Goal: Download file/media

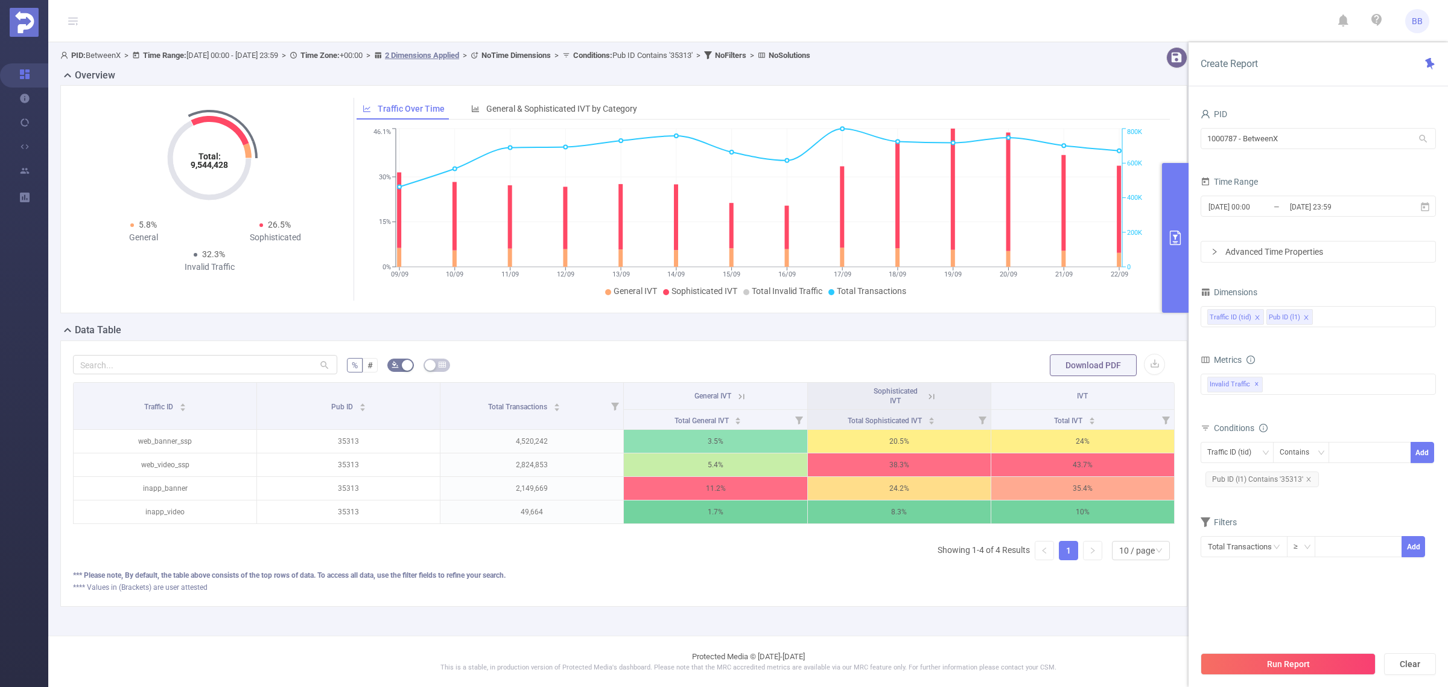
click at [565, 570] on div "Traffic ID Pub ID Total Transactions General IVT Sophisticated IVT IVT Total Ge…" at bounding box center [624, 476] width 1102 height 188
click at [1368, 203] on input "[DATE] 23:59" at bounding box center [1338, 206] width 98 height 16
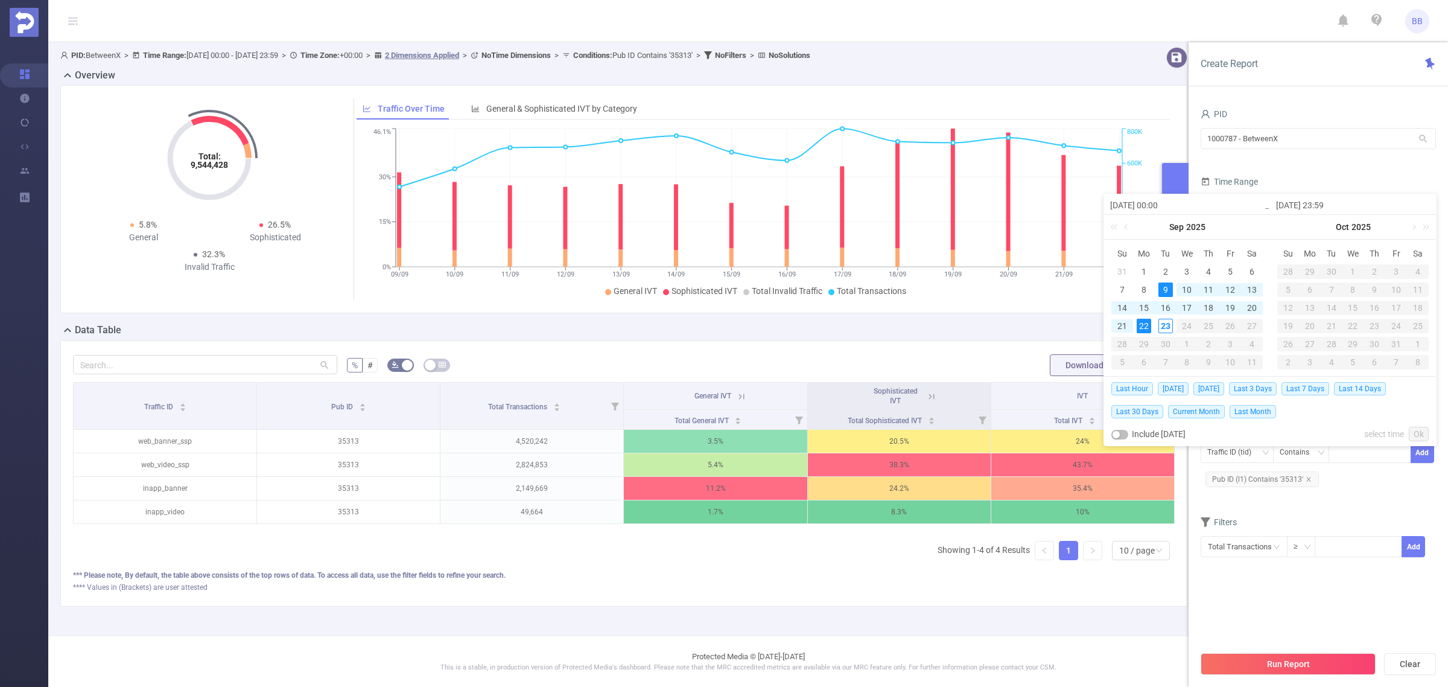
click at [1207, 308] on div "18" at bounding box center [1208, 307] width 14 height 14
type input "[DATE] 00:00"
type input "[DATE] 23:59"
type input "[DATE] 00:00"
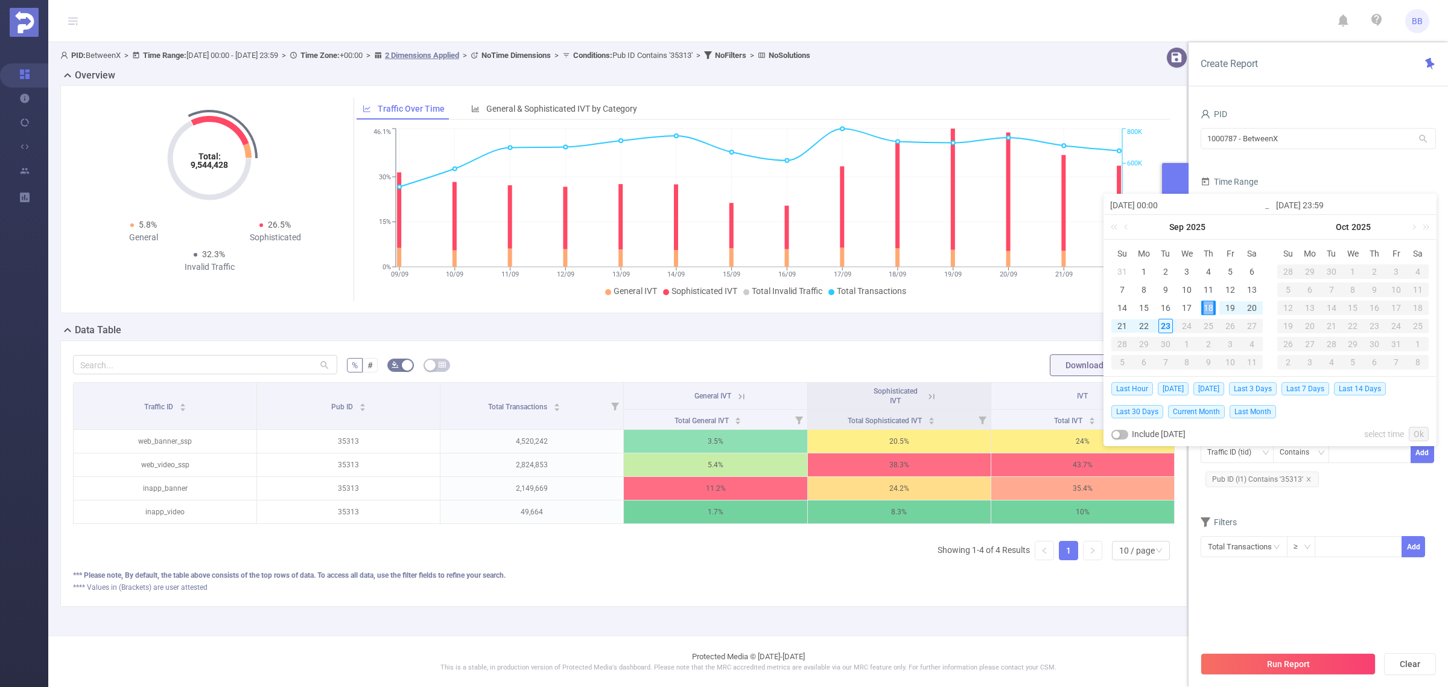
type input "[DATE] 23:59"
click at [1167, 328] on div "23" at bounding box center [1165, 326] width 14 height 14
click at [1207, 309] on div "18" at bounding box center [1208, 307] width 14 height 14
type input "[DATE] 23:59"
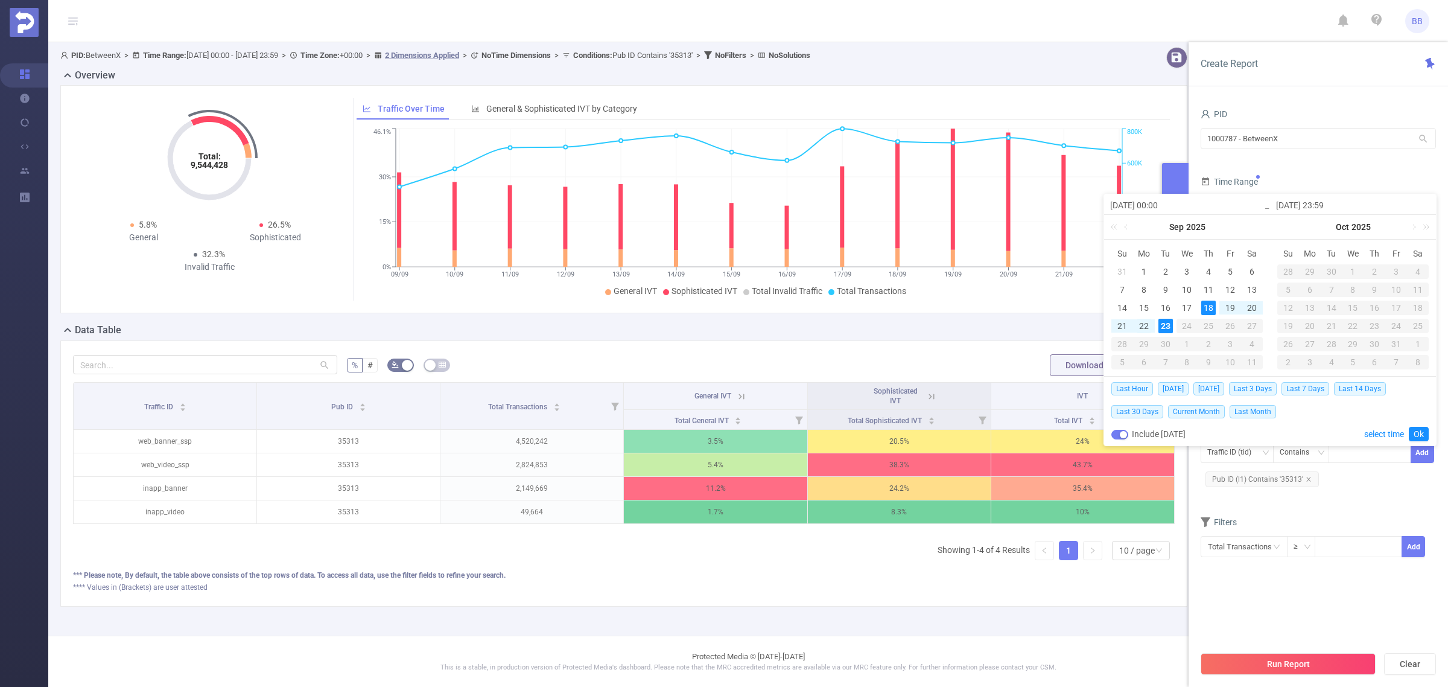
click at [1144, 326] on div "22" at bounding box center [1144, 326] width 14 height 14
click at [1202, 303] on div "18" at bounding box center [1208, 307] width 14 height 14
type input "[DATE] 23:59"
click at [1413, 434] on link "Ok" at bounding box center [1419, 434] width 20 height 14
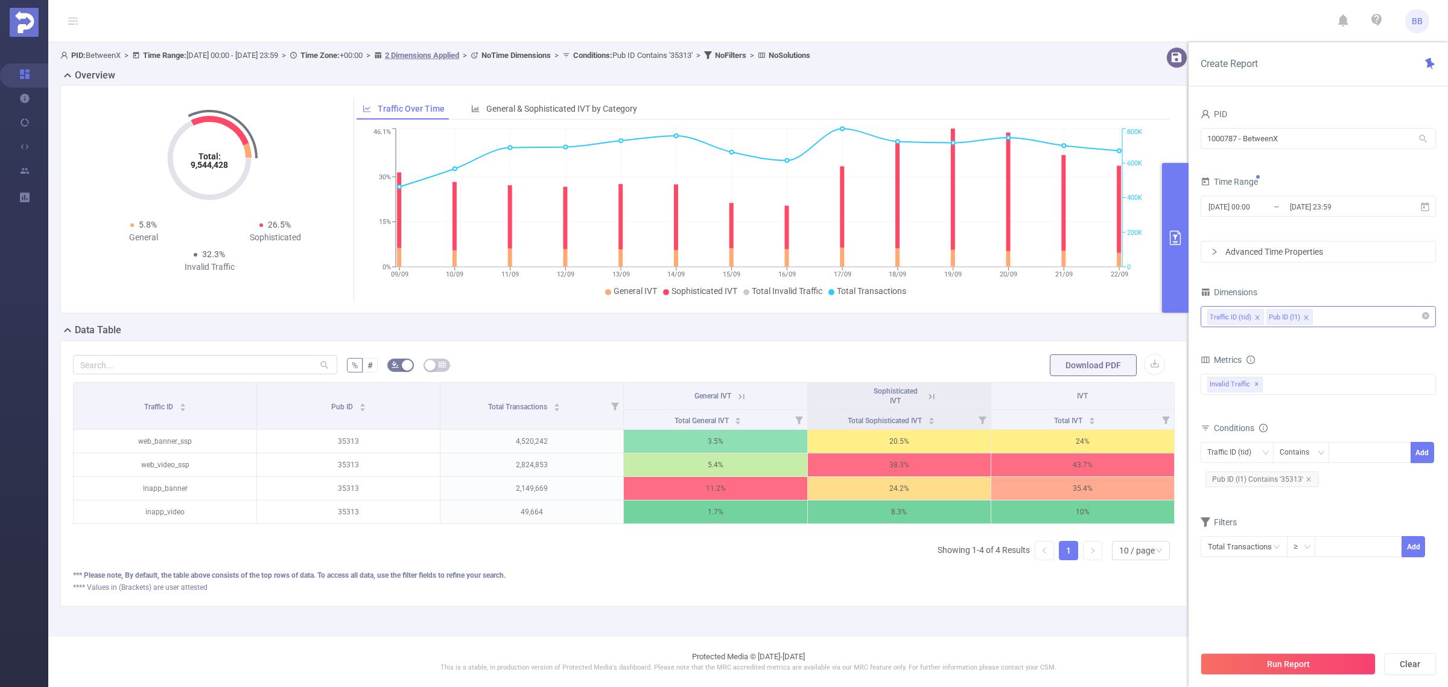
click at [1368, 322] on div "Traffic ID (tid) Pub ID (l1)" at bounding box center [1318, 316] width 222 height 20
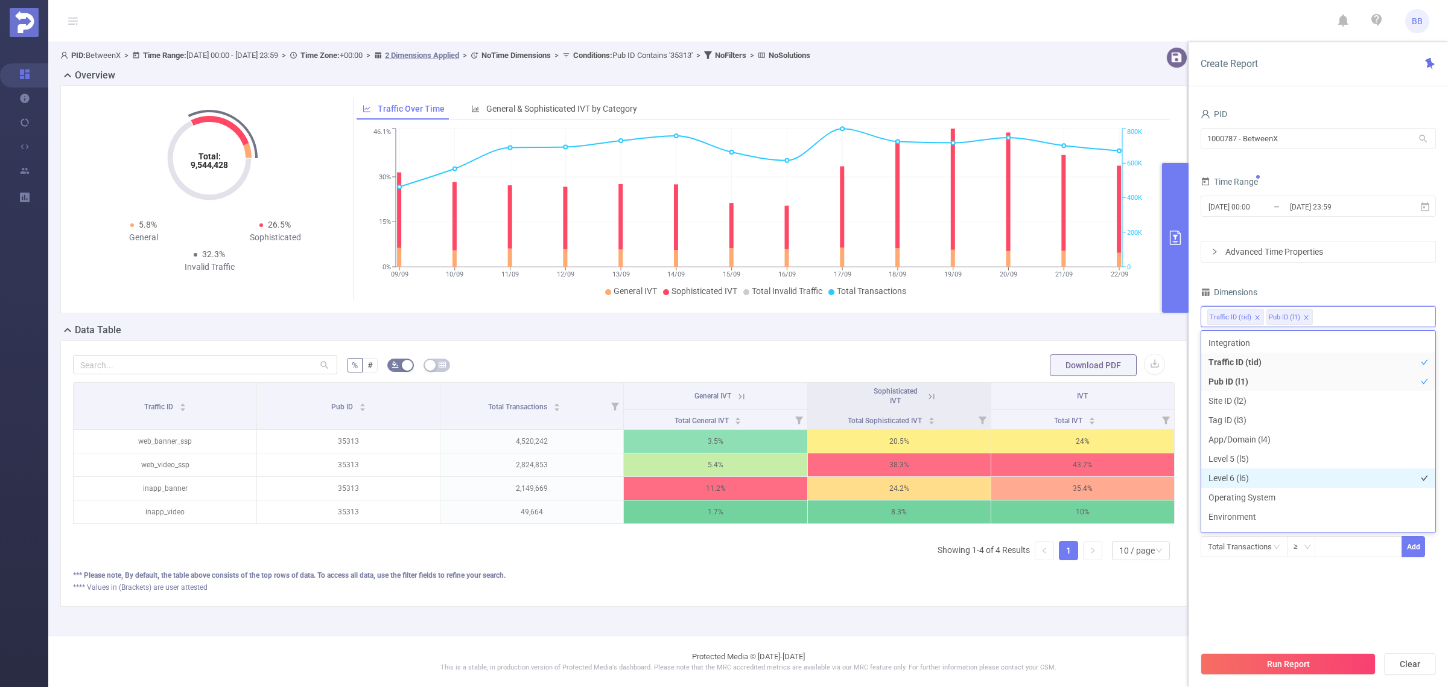
click at [1268, 474] on li "Level 6 (l6)" at bounding box center [1318, 477] width 234 height 19
click at [1319, 665] on button "Run Report" at bounding box center [1288, 664] width 175 height 22
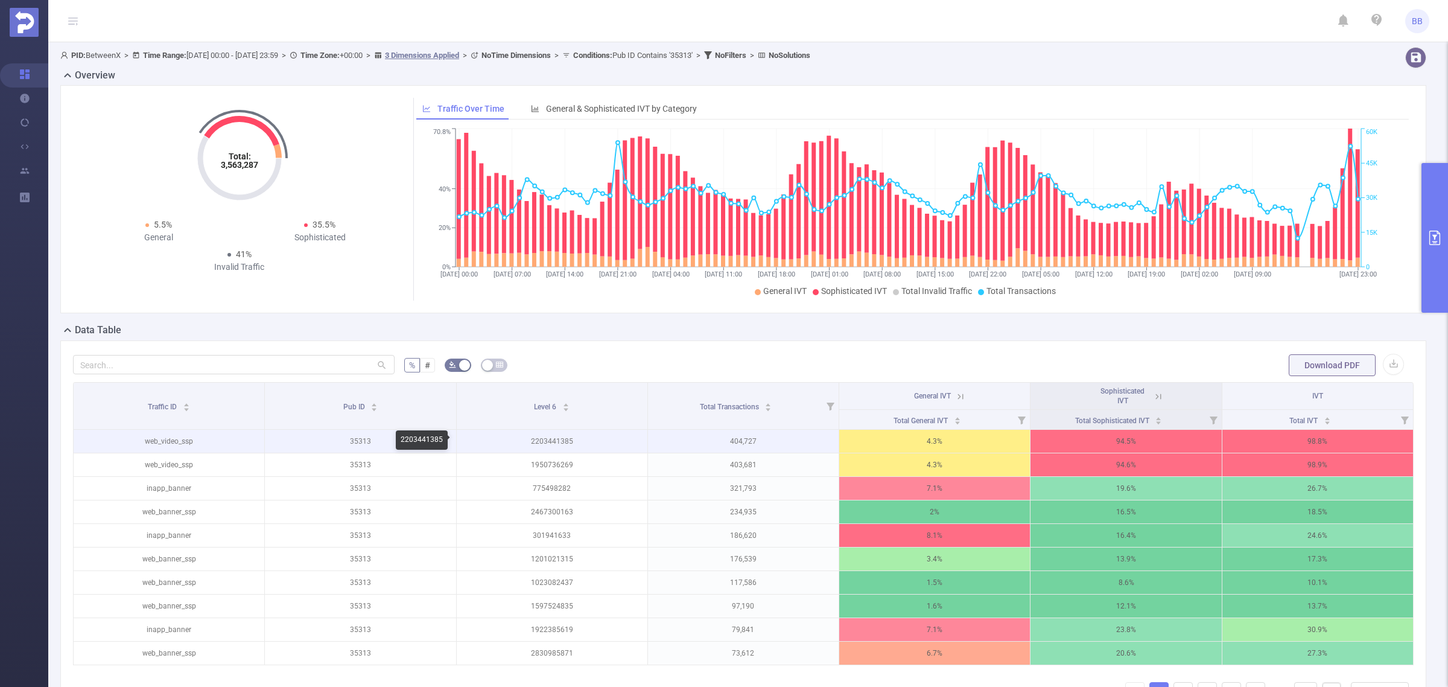
click at [544, 441] on p "2203441385" at bounding box center [552, 441] width 191 height 23
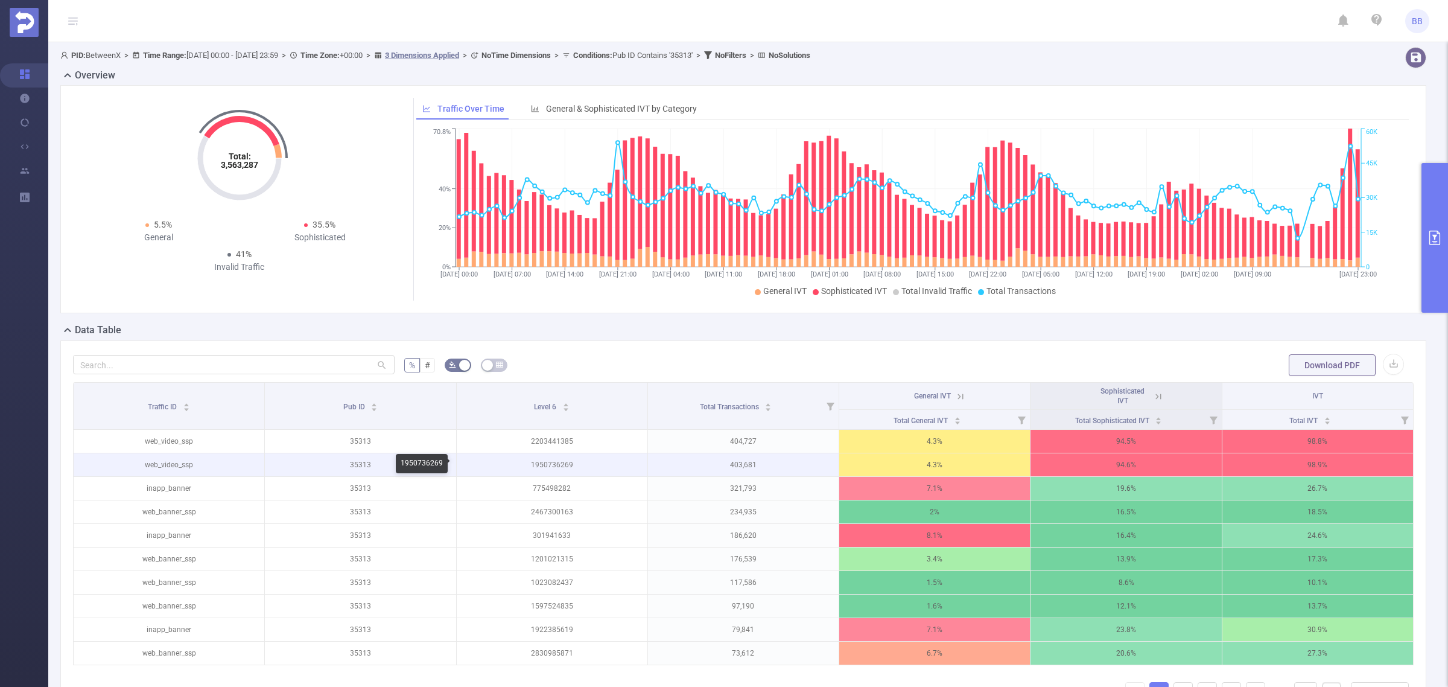
click at [559, 463] on p "1950736269" at bounding box center [552, 464] width 191 height 23
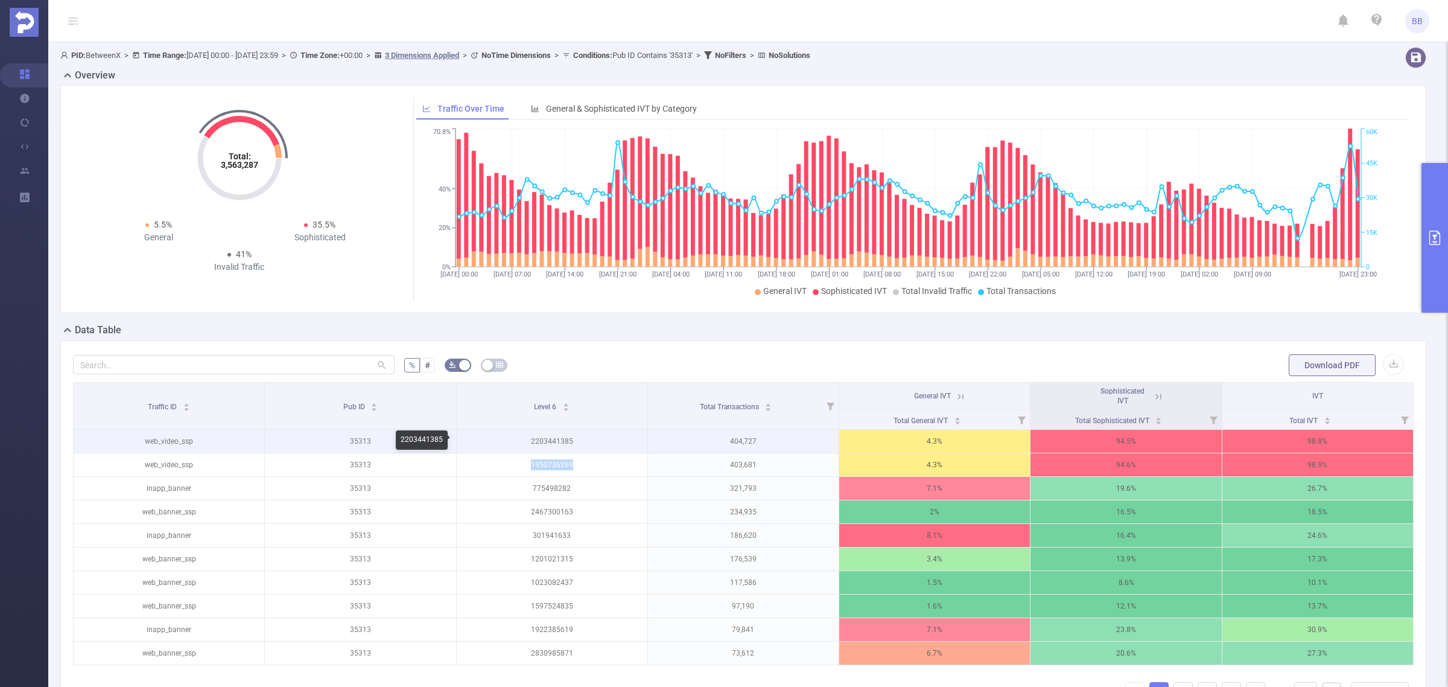
click at [557, 442] on p "2203441385" at bounding box center [552, 441] width 191 height 23
copy p "2203441385"
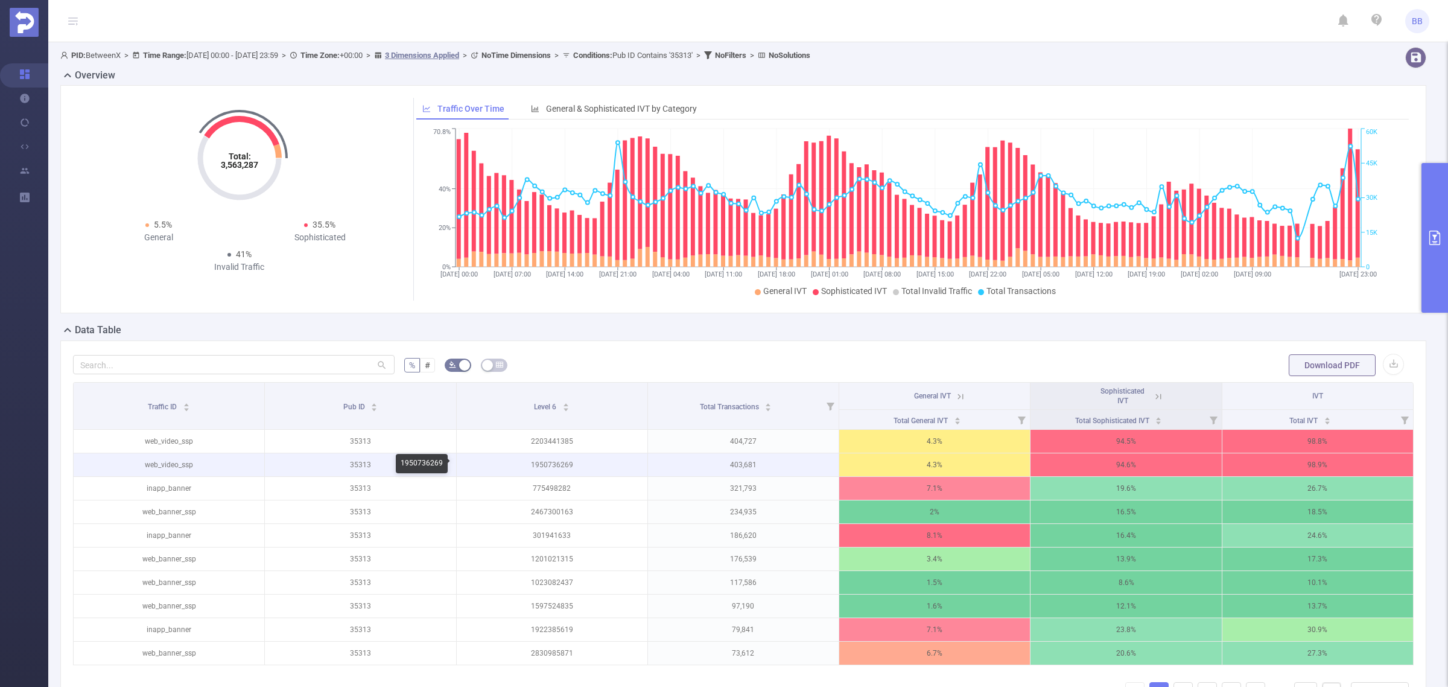
click at [549, 462] on p "1950736269" at bounding box center [552, 464] width 191 height 23
copy p "1950736269"
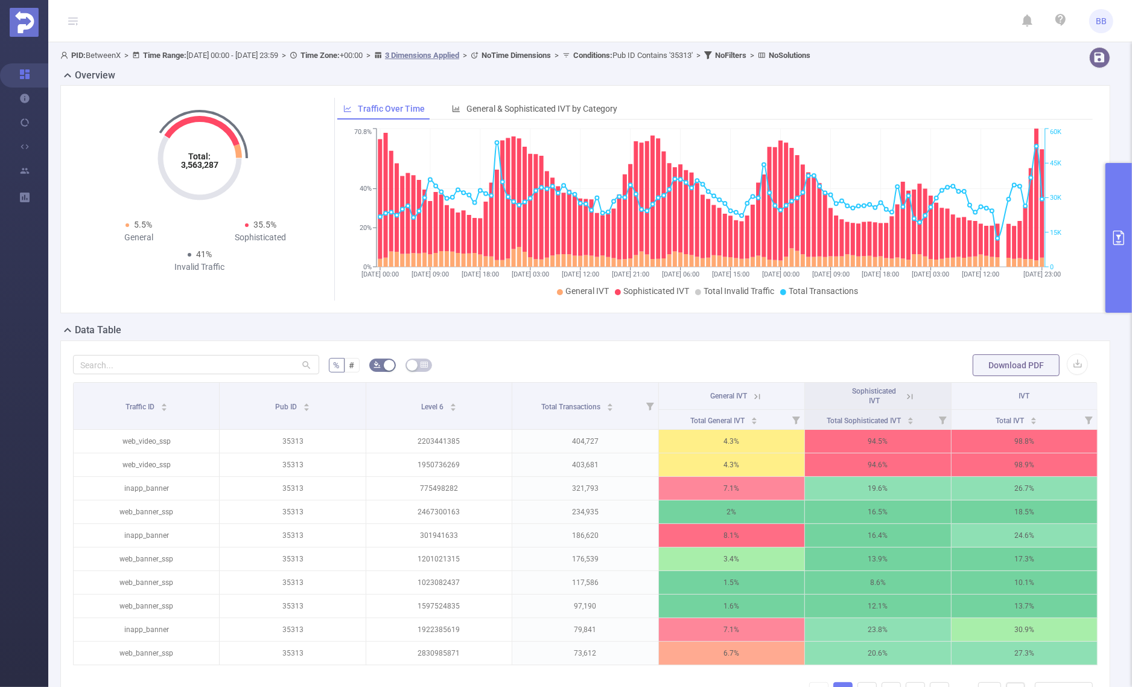
click at [274, 151] on div "Total: 3,563,287 Total: 3,563,287 5.5% General 35.5% Sophisticated 41% Invalid …" at bounding box center [200, 188] width 244 height 180
click at [200, 136] on icon "Total: 3,563,287" at bounding box center [199, 158] width 121 height 121
click at [171, 200] on icon "Total: 3,563,287" at bounding box center [199, 158] width 121 height 121
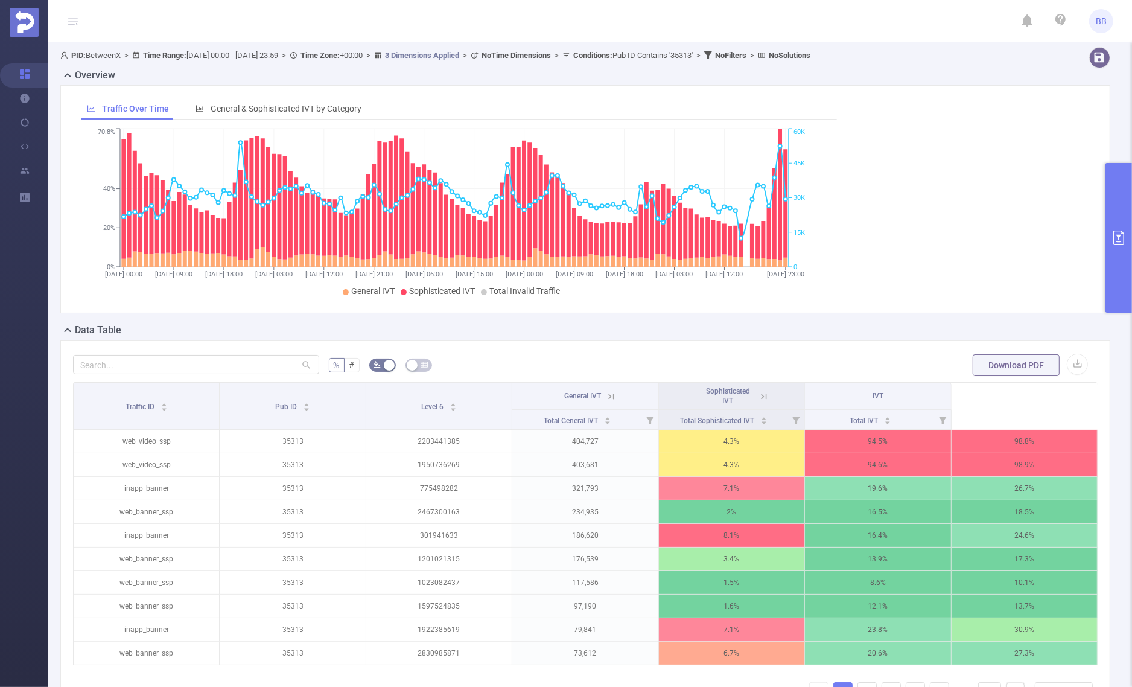
click at [959, 328] on div "Data Table" at bounding box center [589, 331] width 1059 height 17
click at [998, 368] on button "Download PDF" at bounding box center [1016, 365] width 87 height 22
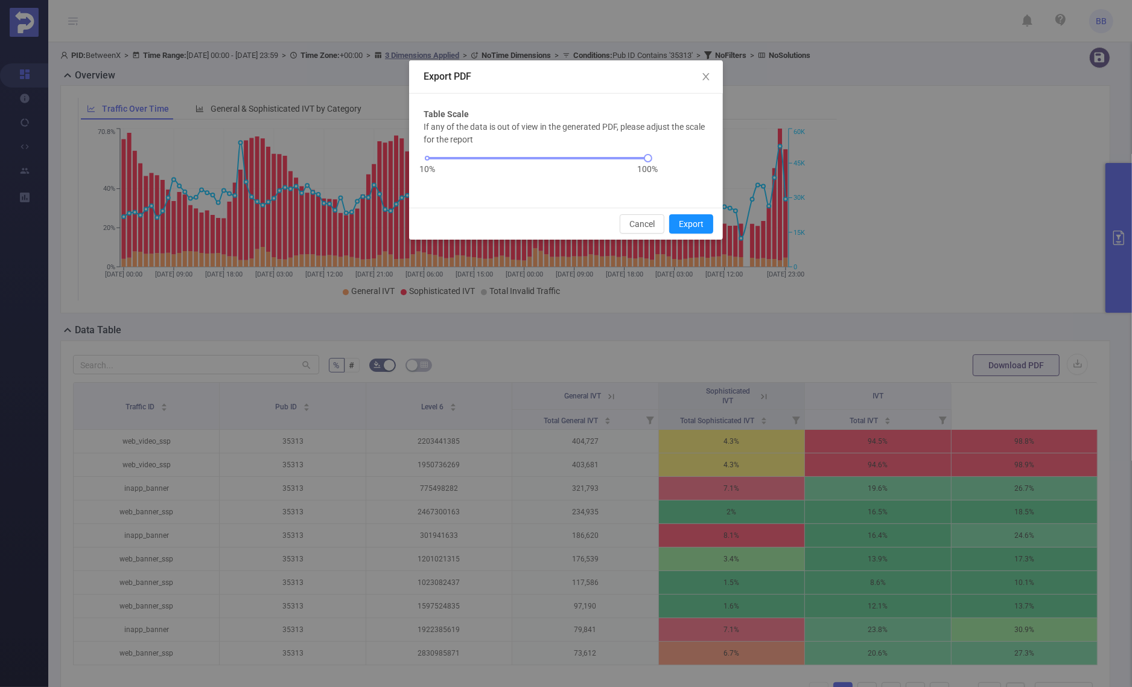
click at [694, 209] on div "Cancel Export" at bounding box center [566, 224] width 314 height 32
click at [694, 212] on div "Cancel Export" at bounding box center [566, 224] width 314 height 32
click at [690, 220] on button "Export" at bounding box center [691, 223] width 44 height 19
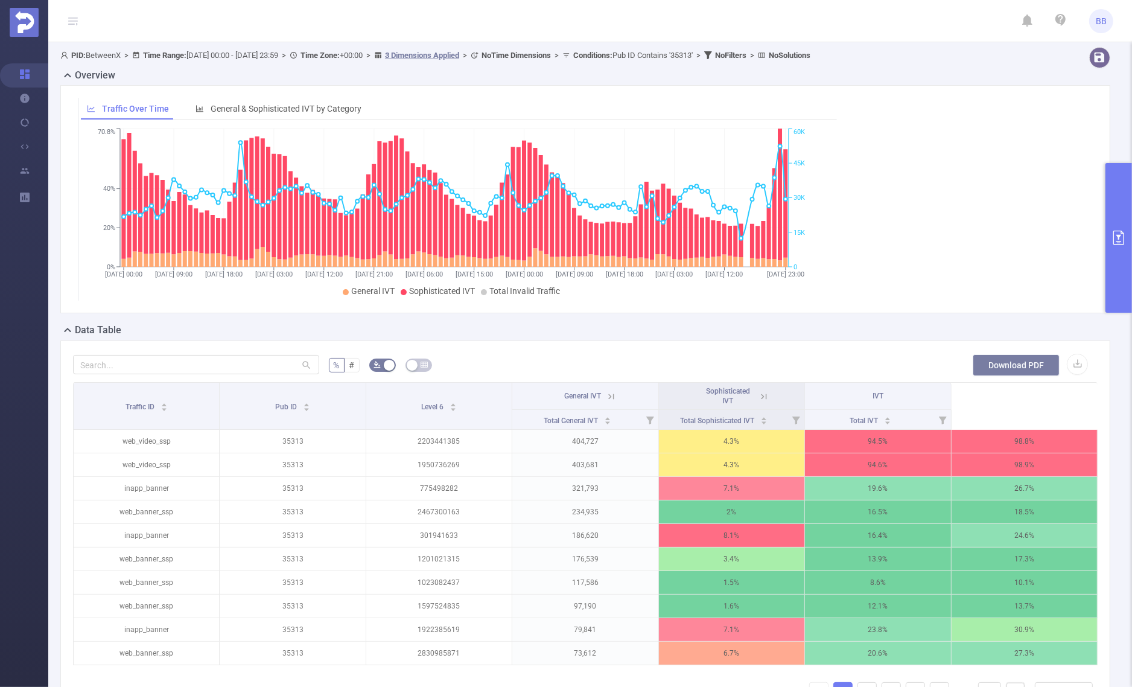
click at [990, 372] on button "Download PDF" at bounding box center [1016, 365] width 87 height 22
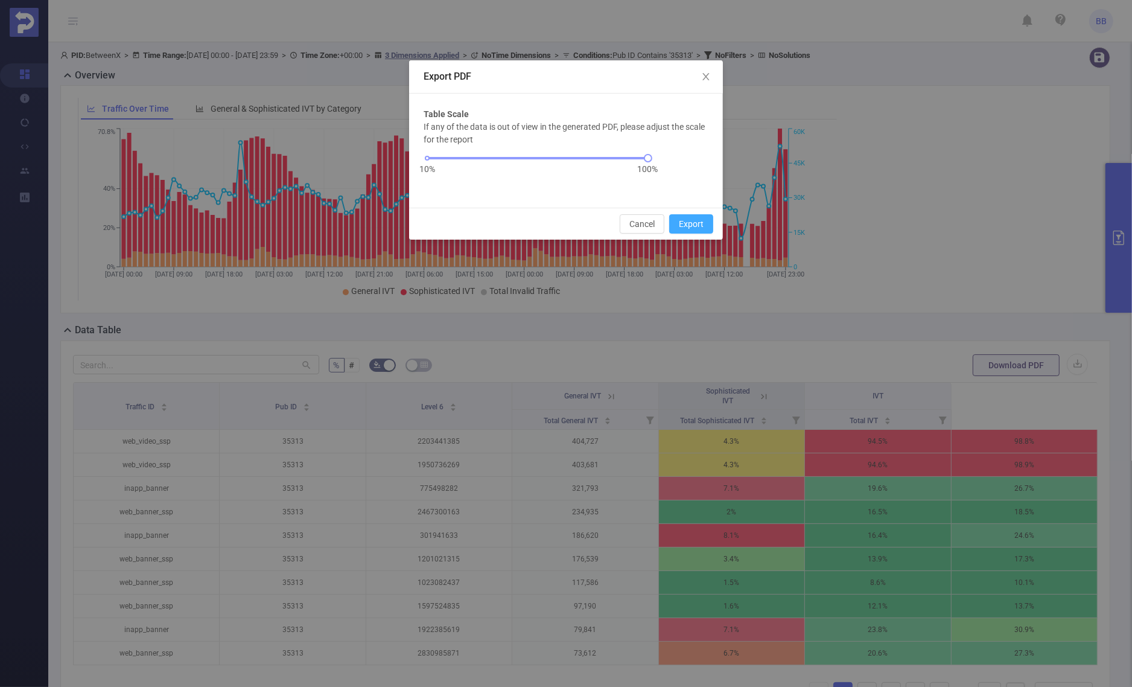
click at [696, 217] on button "Export" at bounding box center [691, 223] width 44 height 19
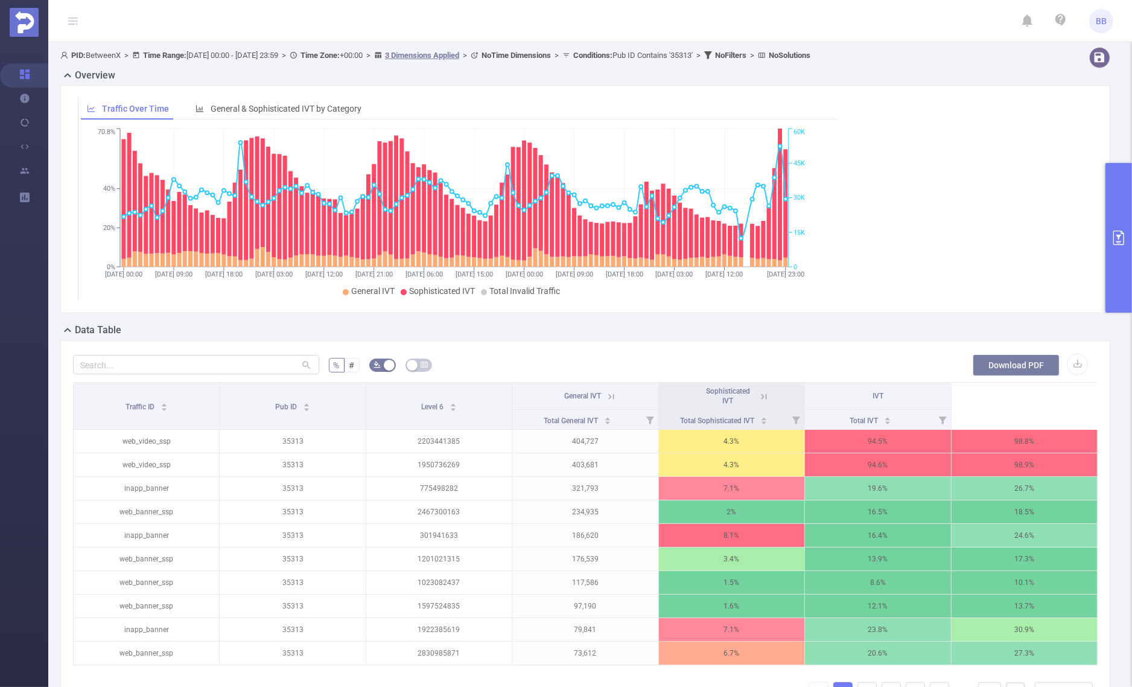
click at [1011, 363] on button "Download PDF" at bounding box center [1016, 365] width 87 height 22
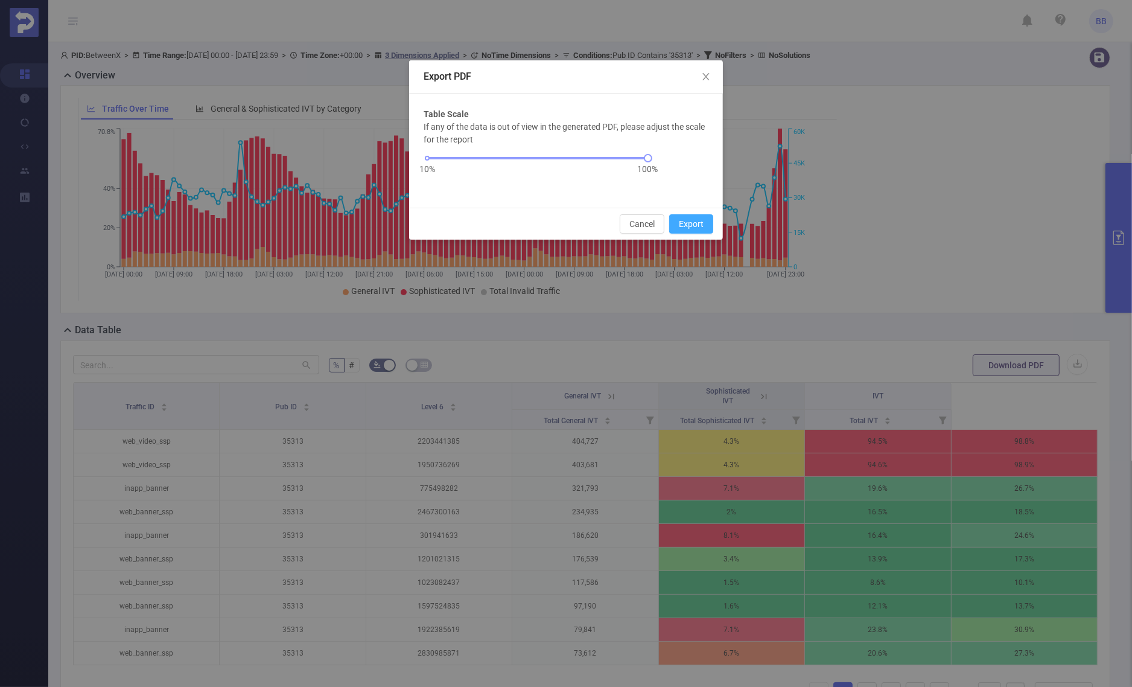
click at [705, 221] on button "Export" at bounding box center [691, 223] width 44 height 19
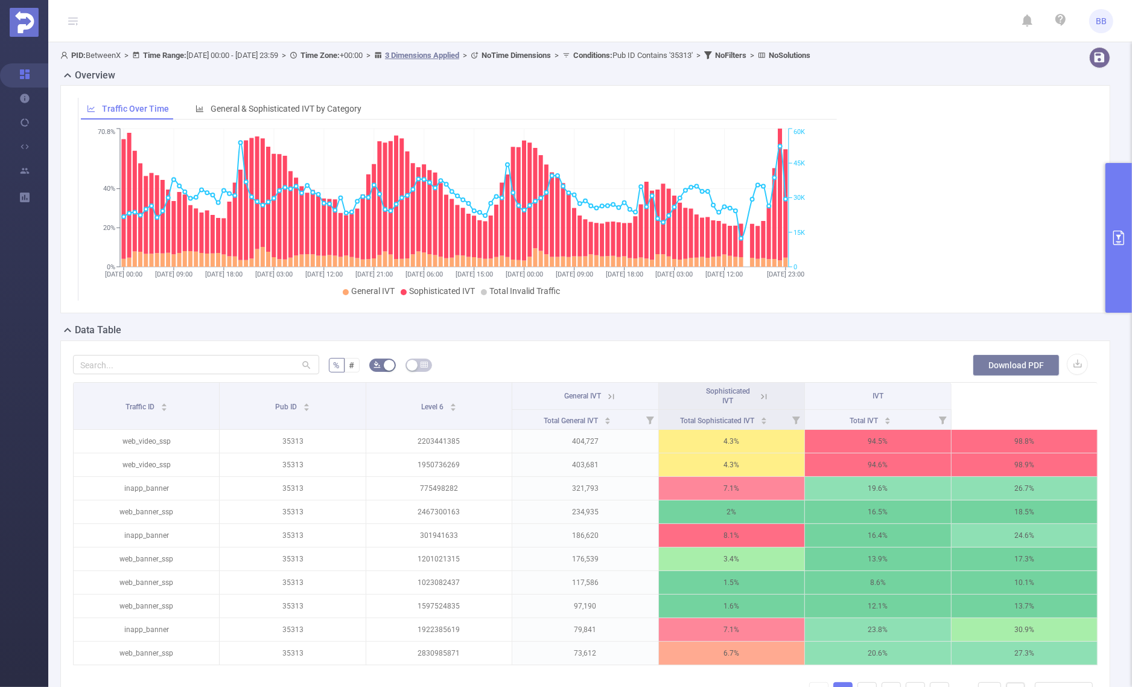
click at [1029, 368] on button "Download PDF" at bounding box center [1016, 365] width 87 height 22
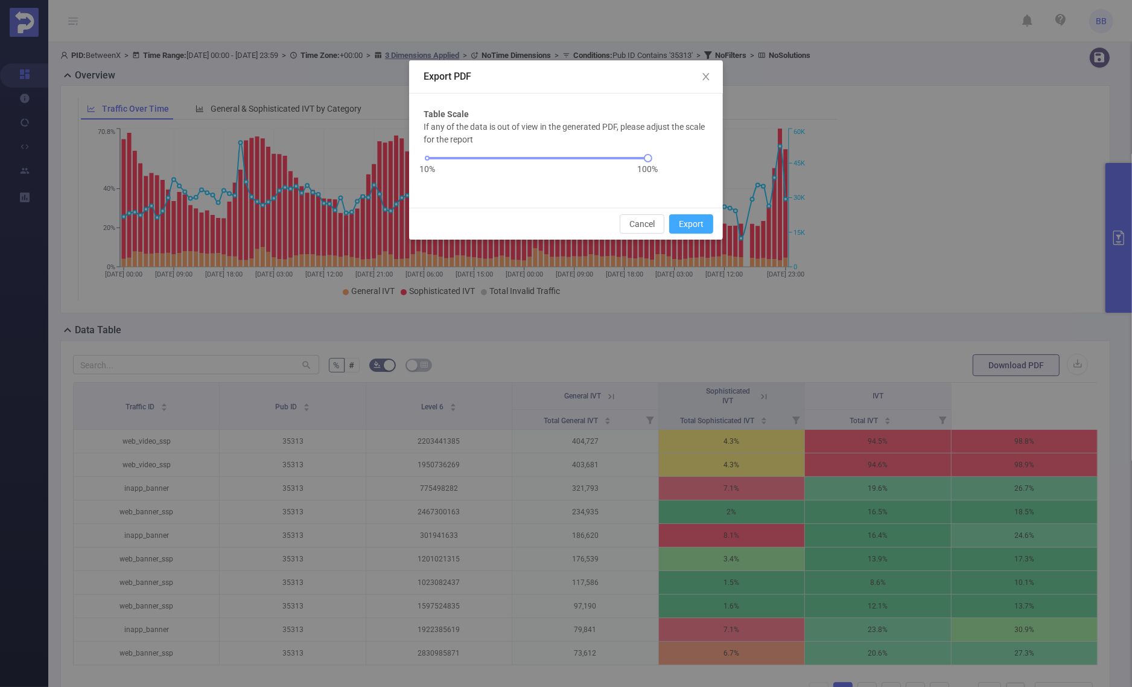
click at [679, 227] on button "Export" at bounding box center [691, 223] width 44 height 19
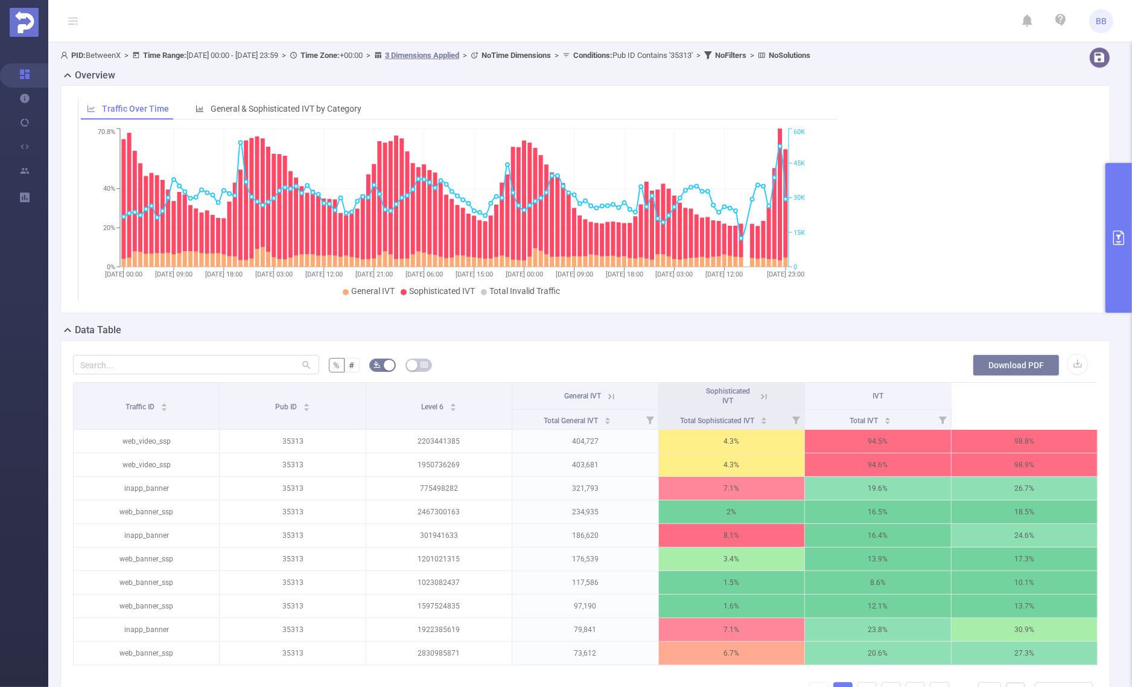
click at [1003, 360] on button "Download PDF" at bounding box center [1016, 365] width 87 height 22
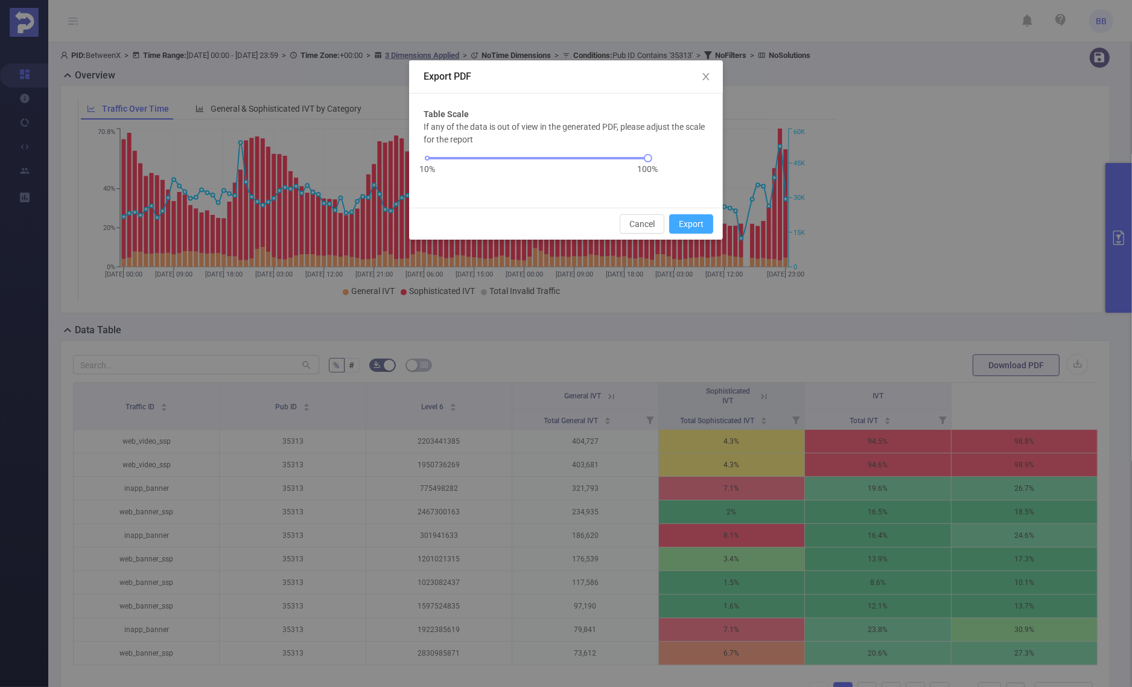
click at [709, 223] on button "Export" at bounding box center [691, 223] width 44 height 19
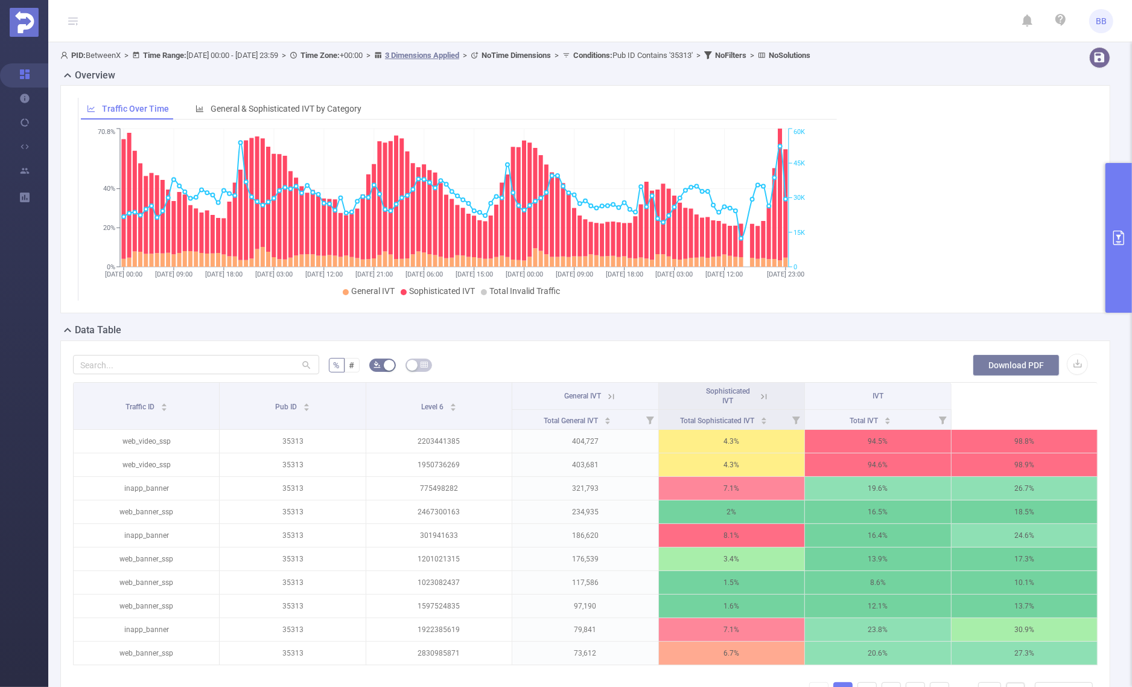
click at [1000, 360] on button "Download PDF" at bounding box center [1016, 365] width 87 height 22
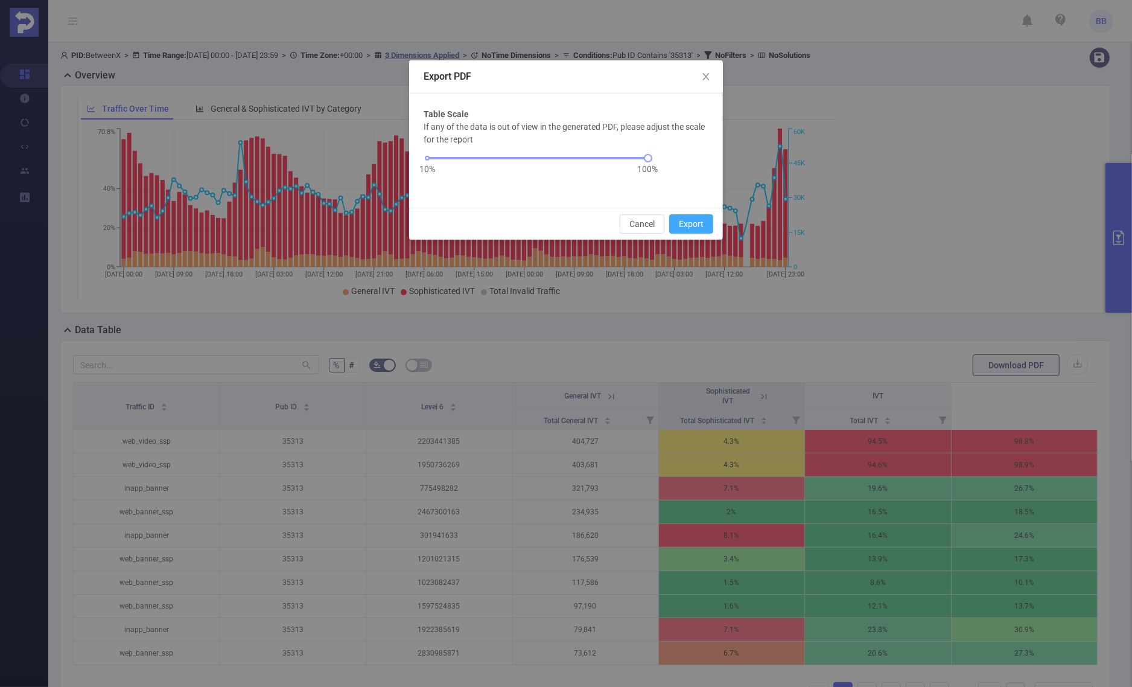
click at [681, 225] on button "Export" at bounding box center [691, 223] width 44 height 19
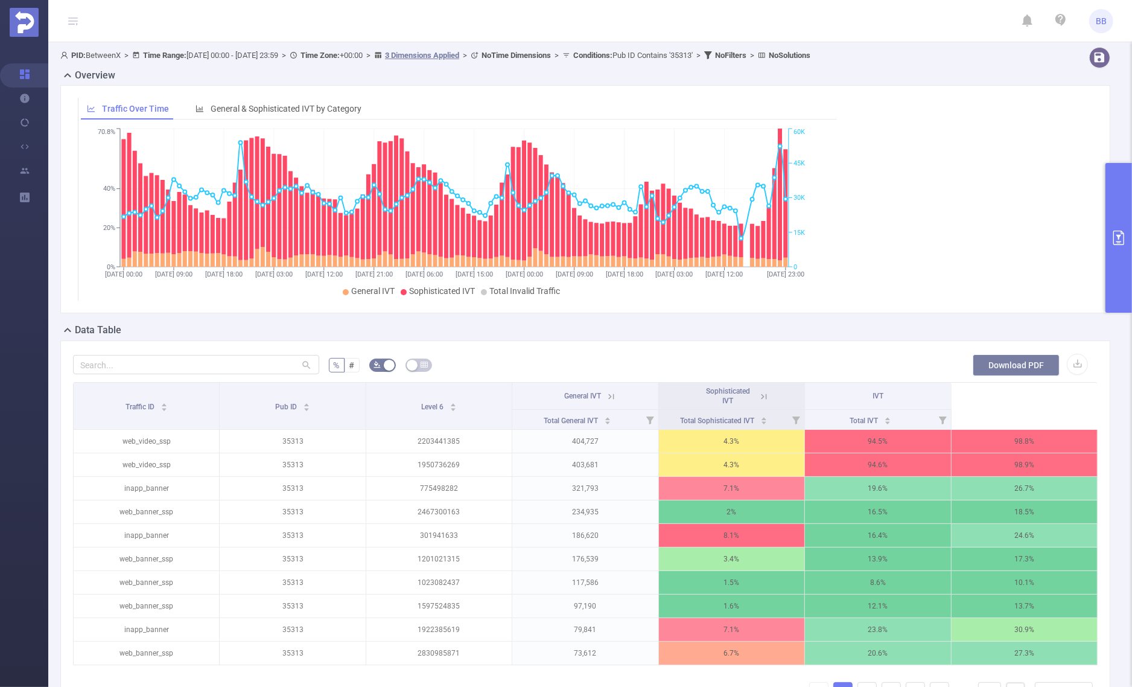
click at [1017, 354] on button "Download PDF" at bounding box center [1016, 365] width 87 height 22
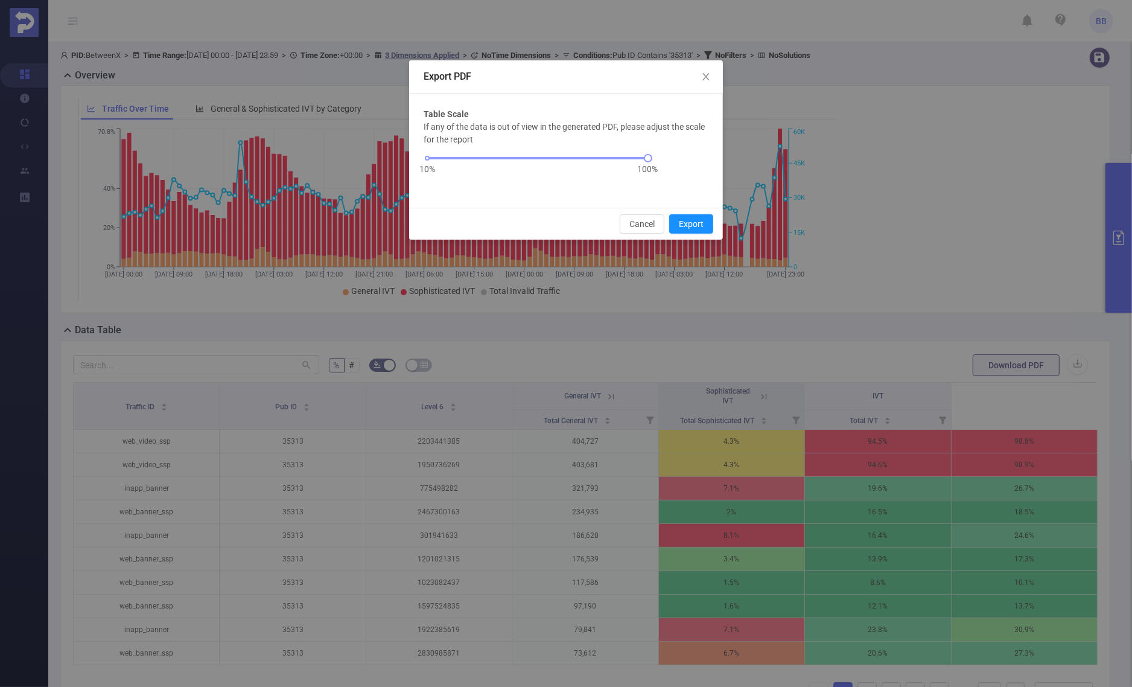
click at [688, 213] on div "Cancel Export" at bounding box center [566, 224] width 314 height 32
click at [694, 224] on button "Export" at bounding box center [691, 223] width 44 height 19
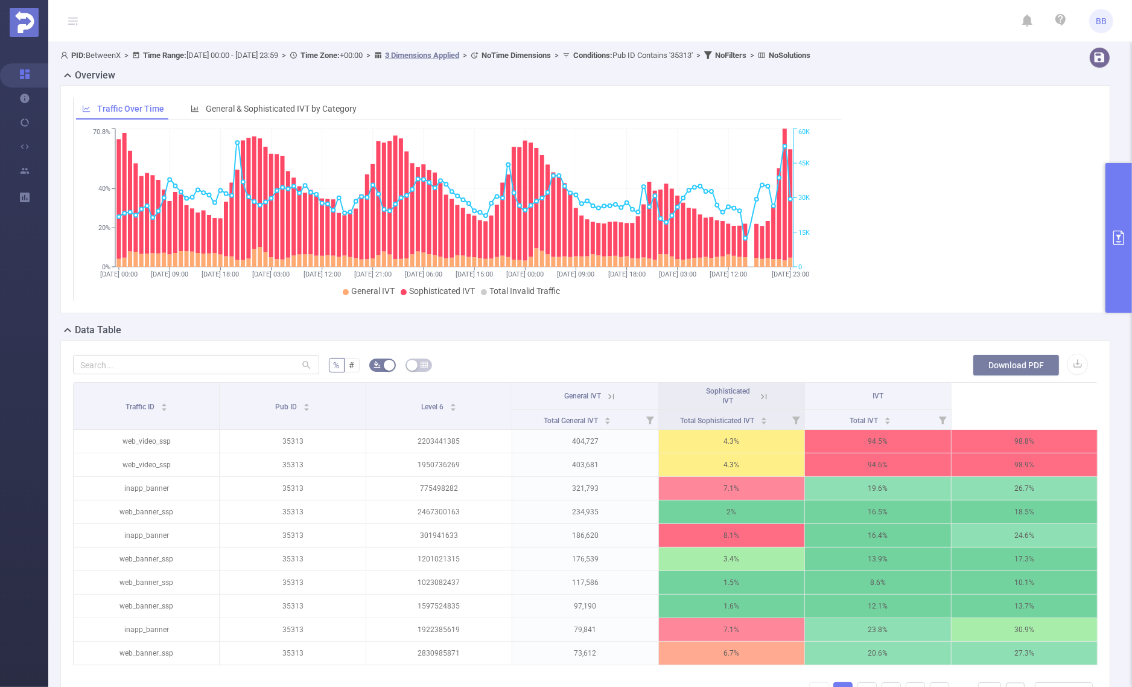
click at [1035, 366] on button "Download PDF" at bounding box center [1016, 365] width 87 height 22
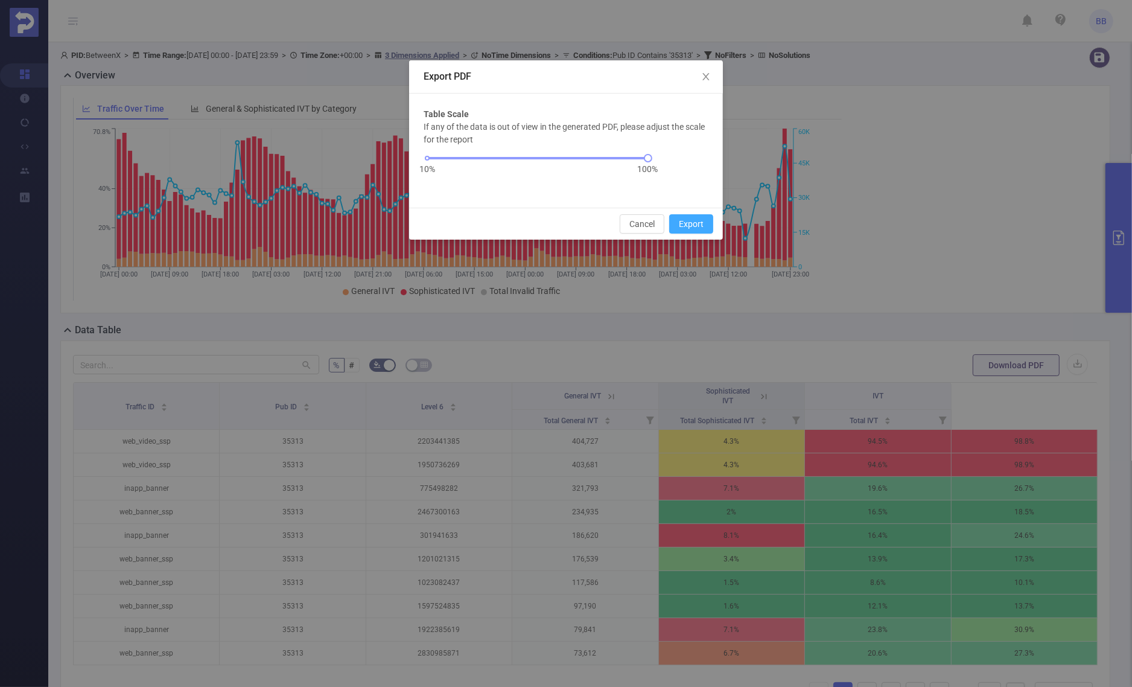
click at [710, 224] on button "Export" at bounding box center [691, 223] width 44 height 19
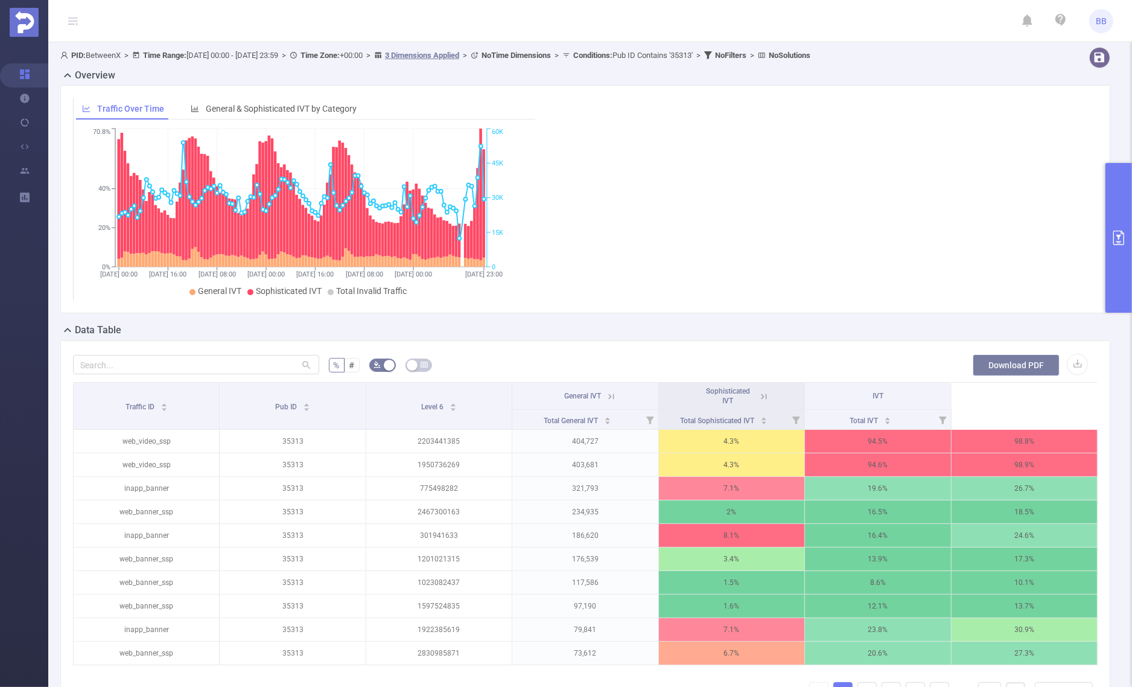
click at [1000, 360] on button "Download PDF" at bounding box center [1016, 365] width 87 height 22
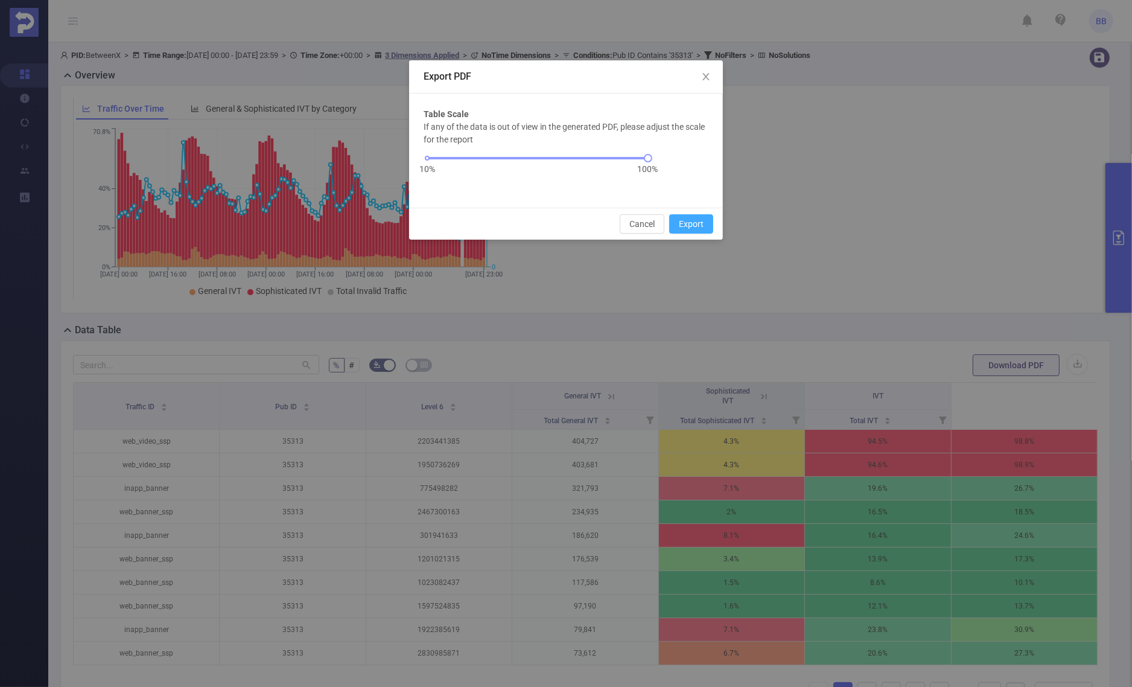
click at [683, 230] on button "Export" at bounding box center [691, 223] width 44 height 19
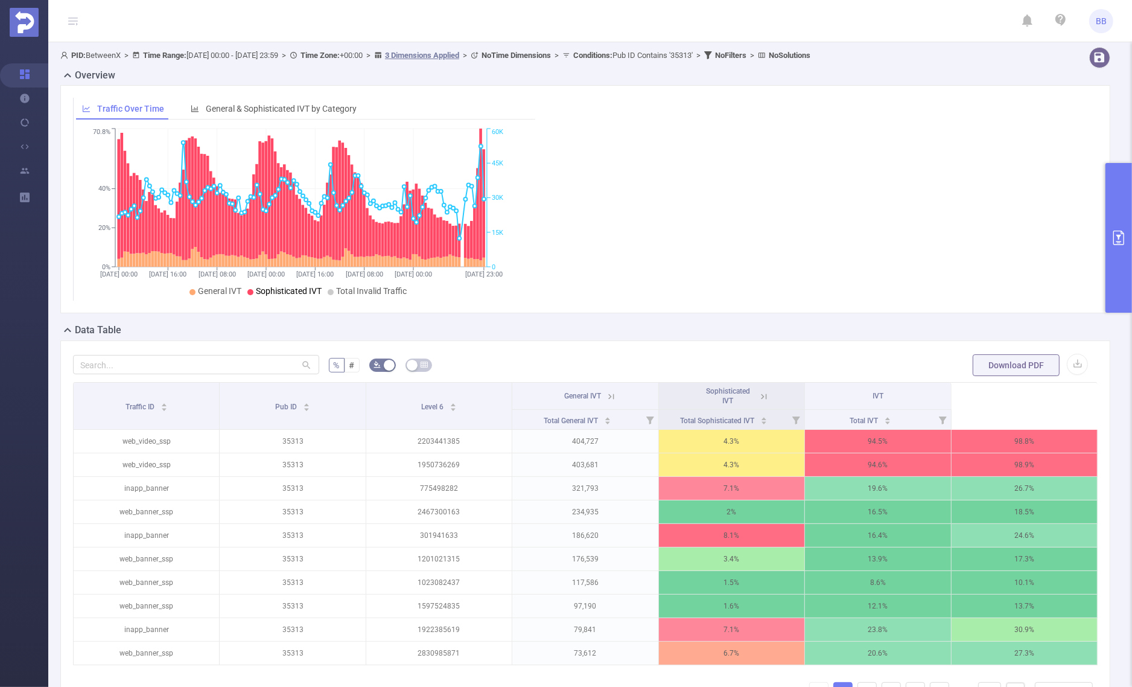
click at [86, 74] on h2 "Overview" at bounding box center [95, 75] width 40 height 14
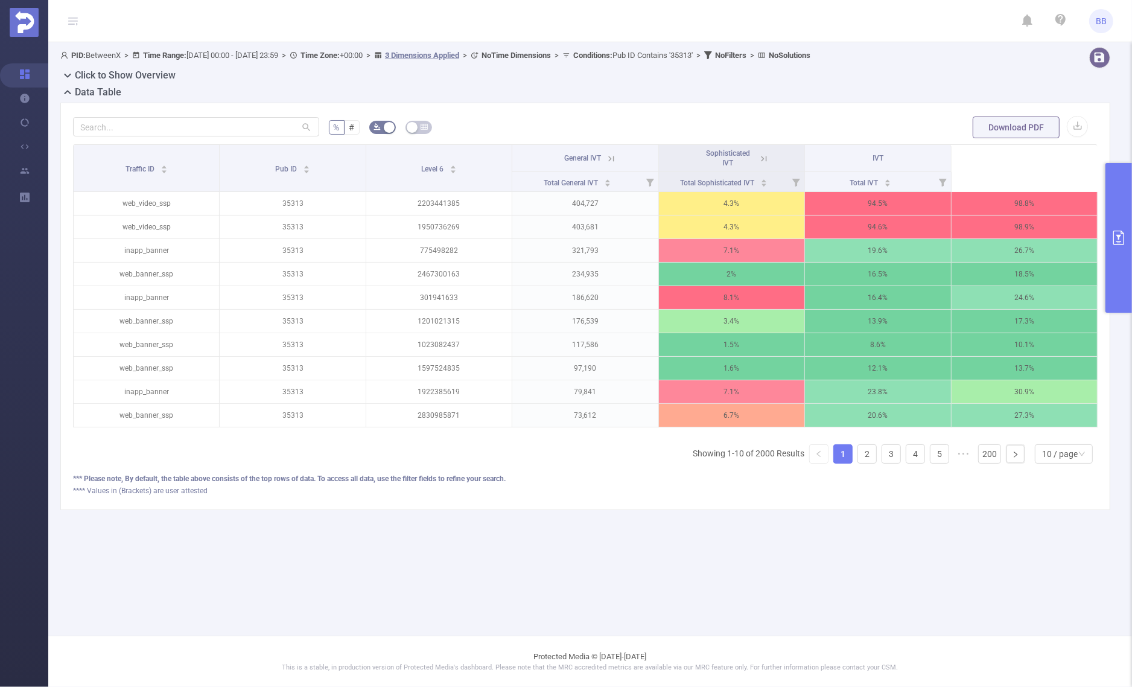
click at [104, 76] on h2 "Click to Show Overview" at bounding box center [125, 75] width 101 height 14
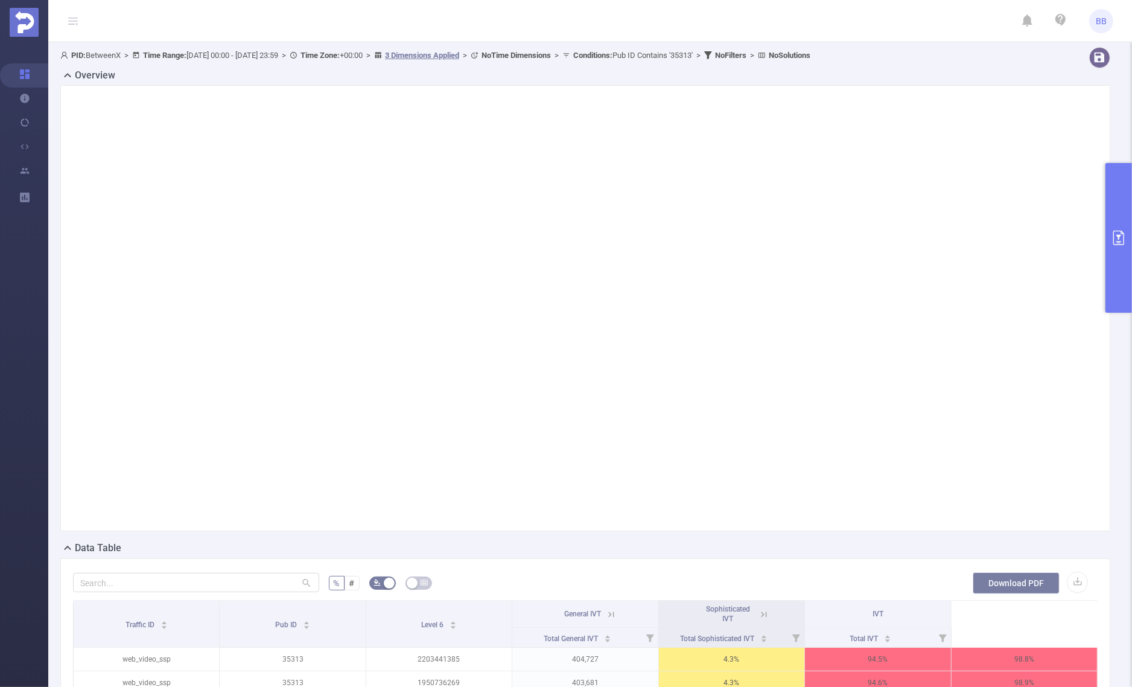
click at [1020, 580] on button "Download PDF" at bounding box center [1016, 583] width 87 height 22
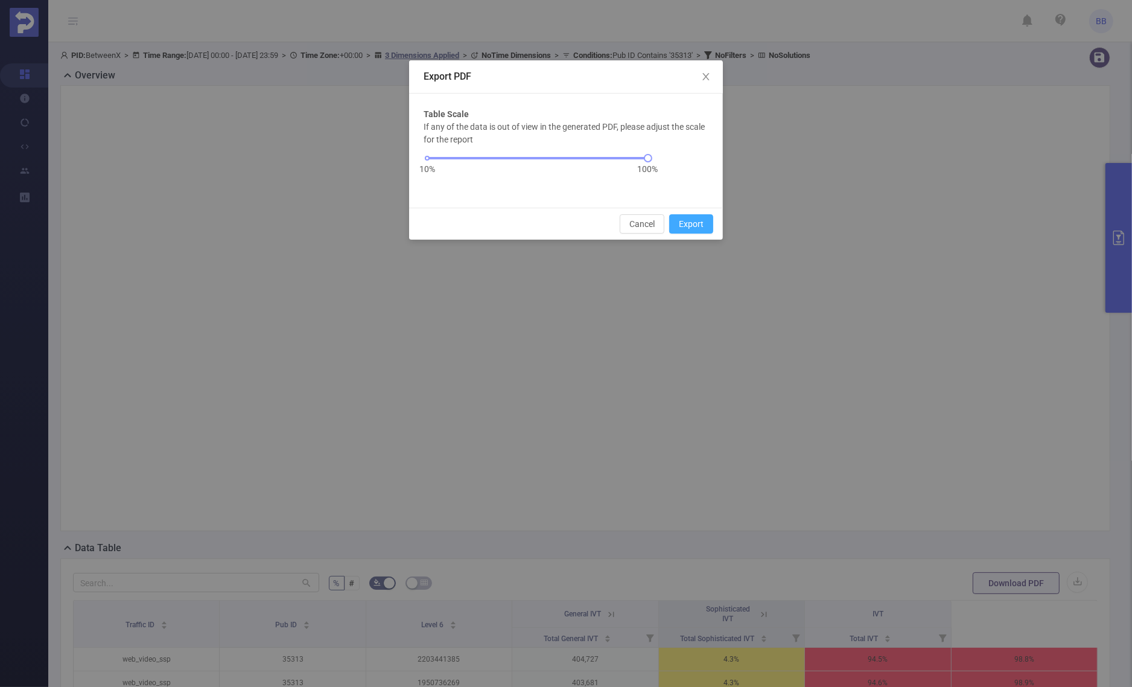
click at [701, 227] on button "Export" at bounding box center [691, 223] width 44 height 19
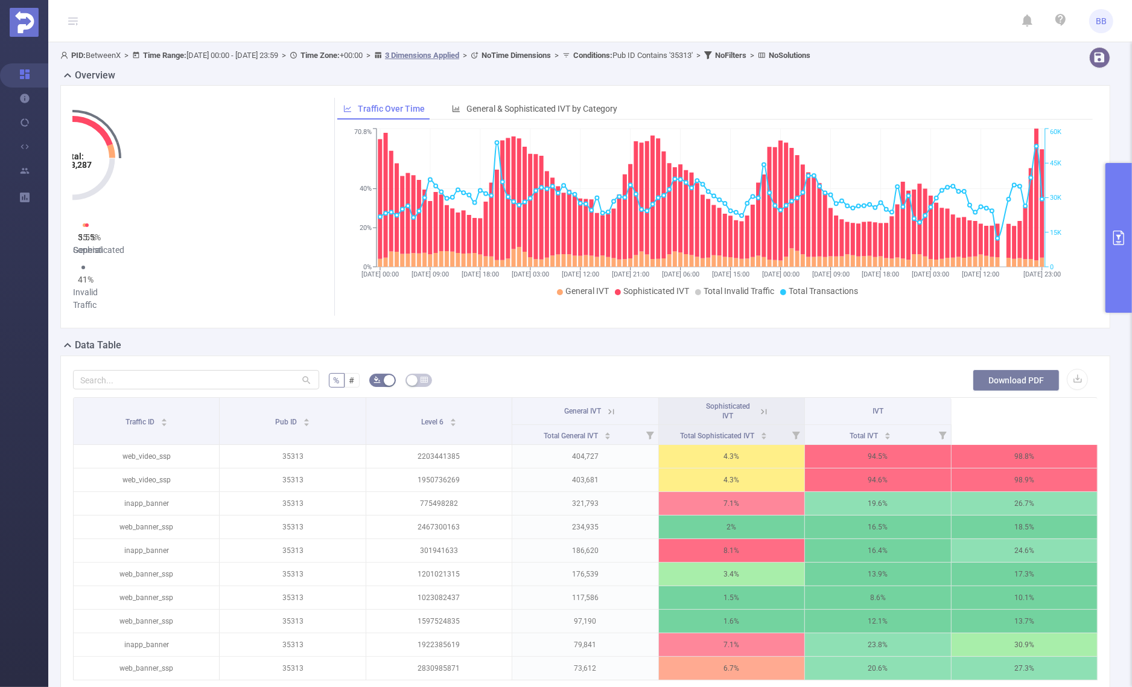
click at [1018, 369] on button "Download PDF" at bounding box center [1016, 380] width 87 height 22
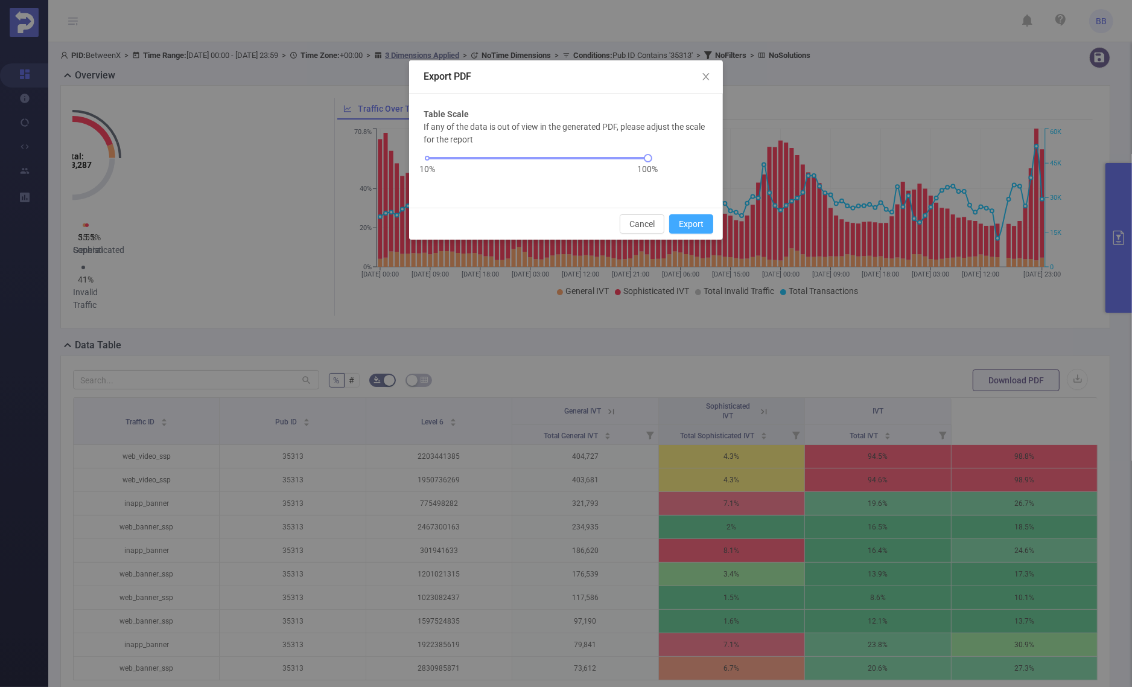
click at [694, 219] on button "Export" at bounding box center [691, 223] width 44 height 19
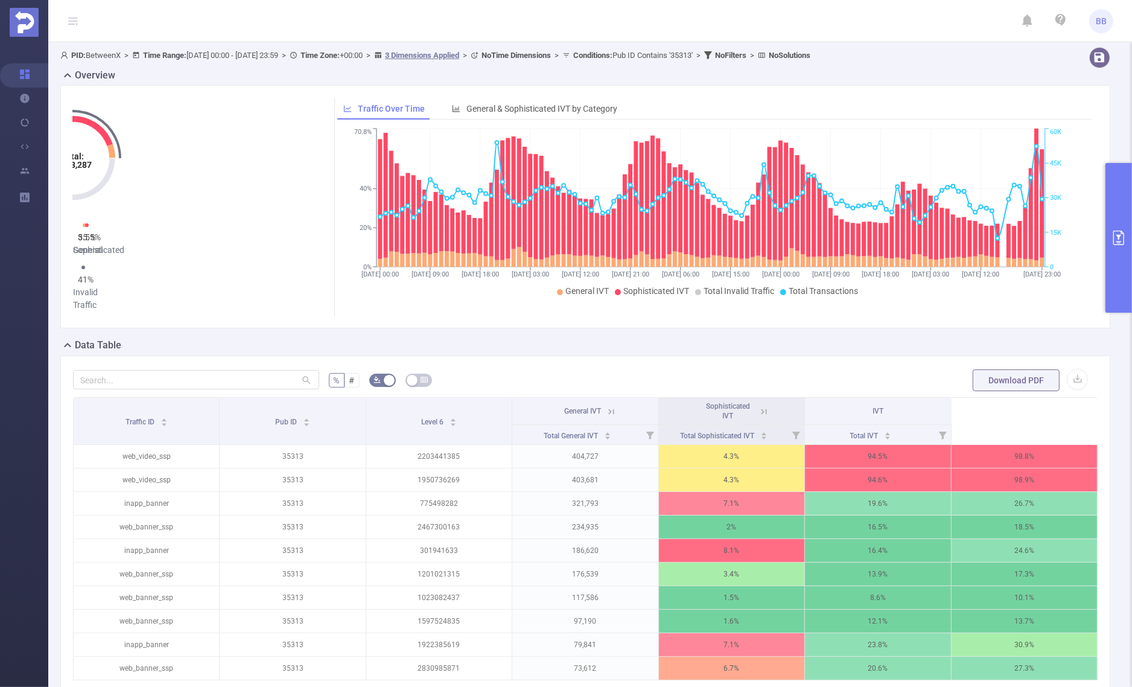
click at [101, 74] on h2 "Overview" at bounding box center [95, 75] width 40 height 14
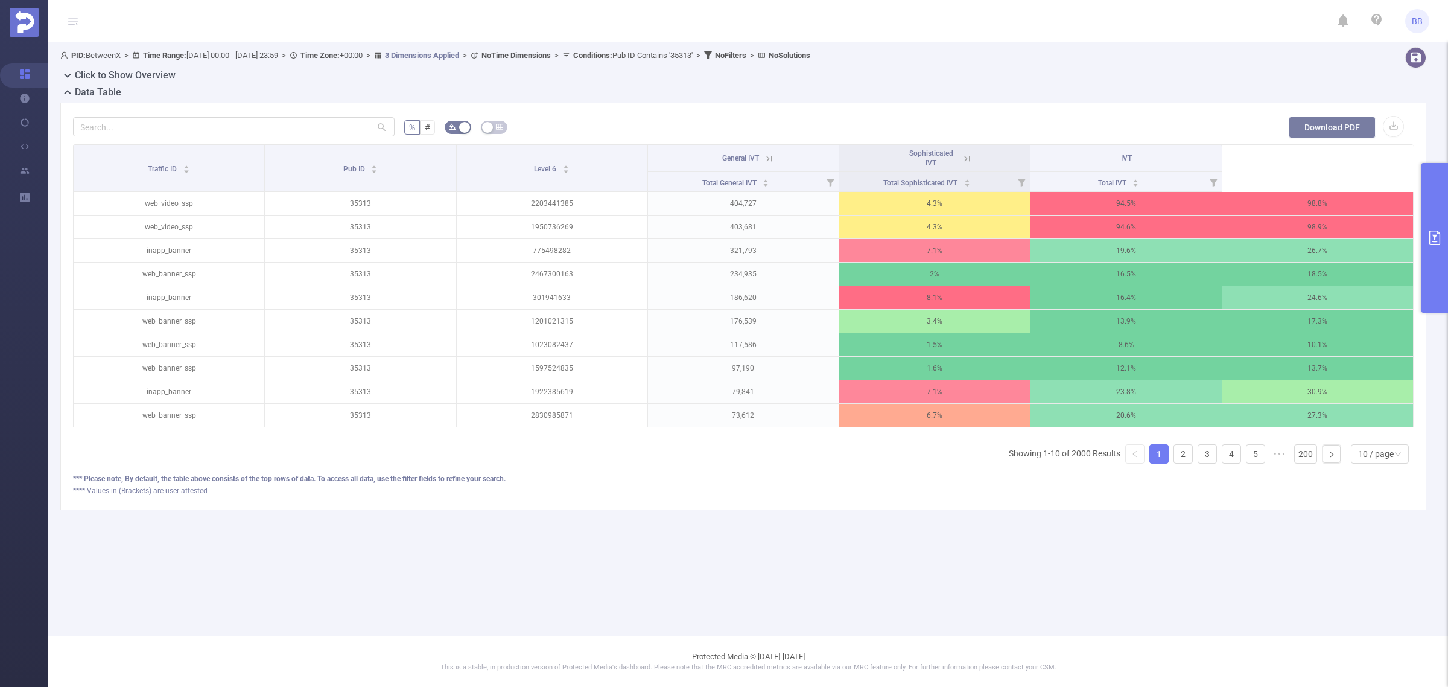
click at [1362, 121] on button "Download PDF" at bounding box center [1332, 127] width 87 height 22
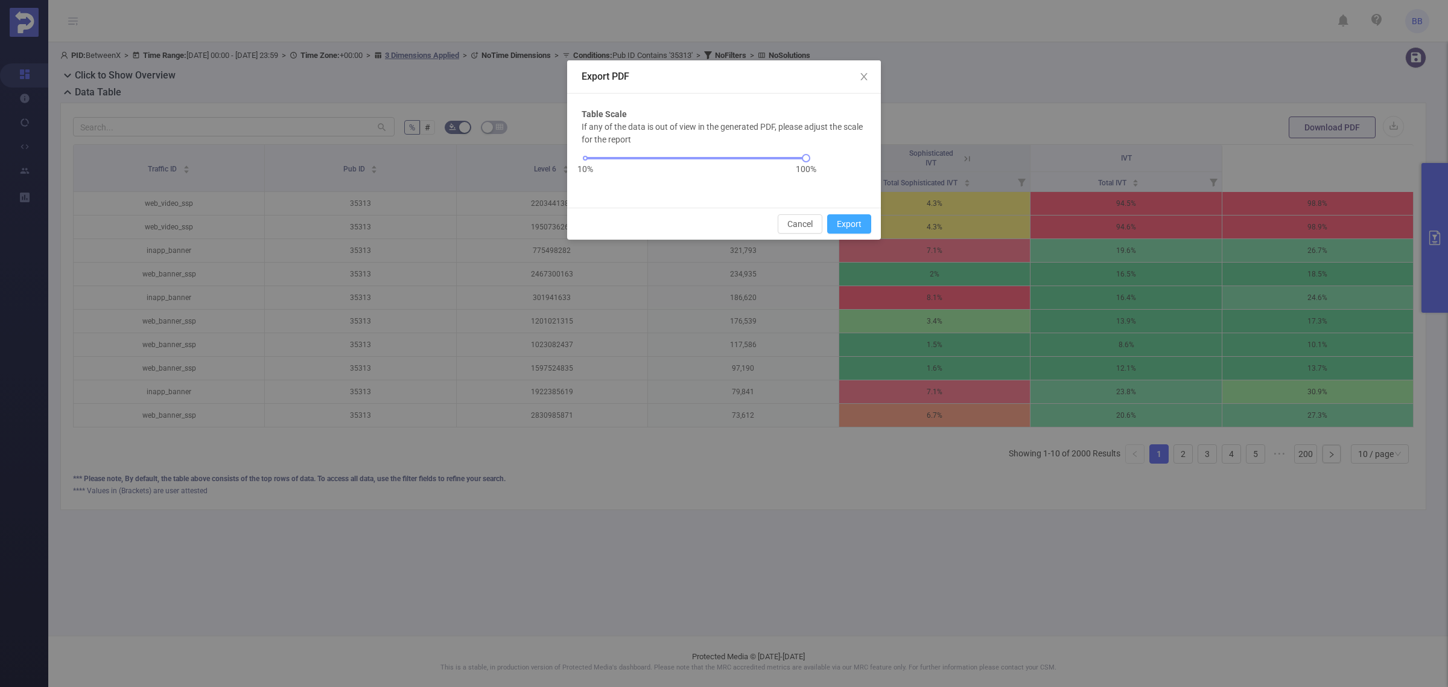
click at [852, 229] on button "Export" at bounding box center [849, 223] width 44 height 19
